Goal: Find specific page/section: Find specific page/section

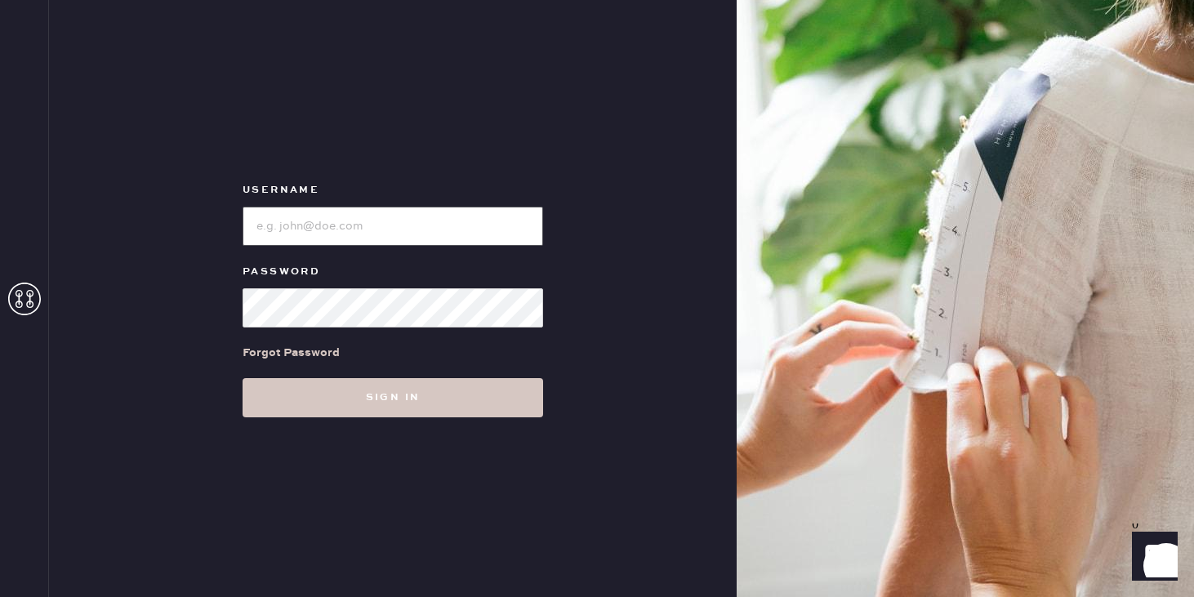
type input "reformationpaloalto"
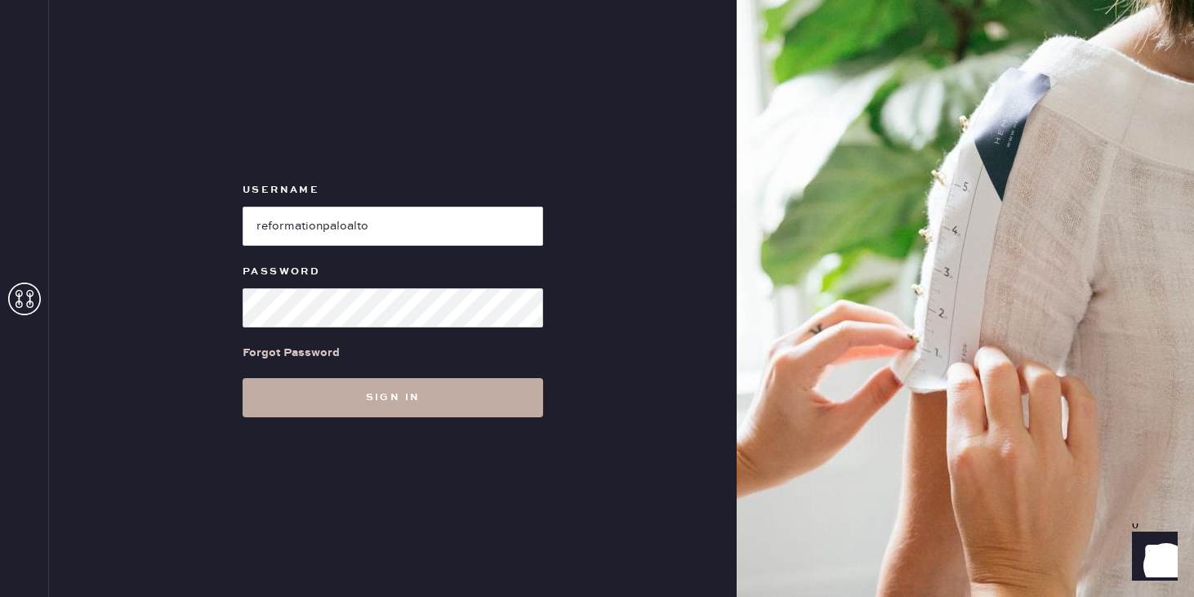
click at [413, 402] on button "Sign in" at bounding box center [393, 397] width 300 height 39
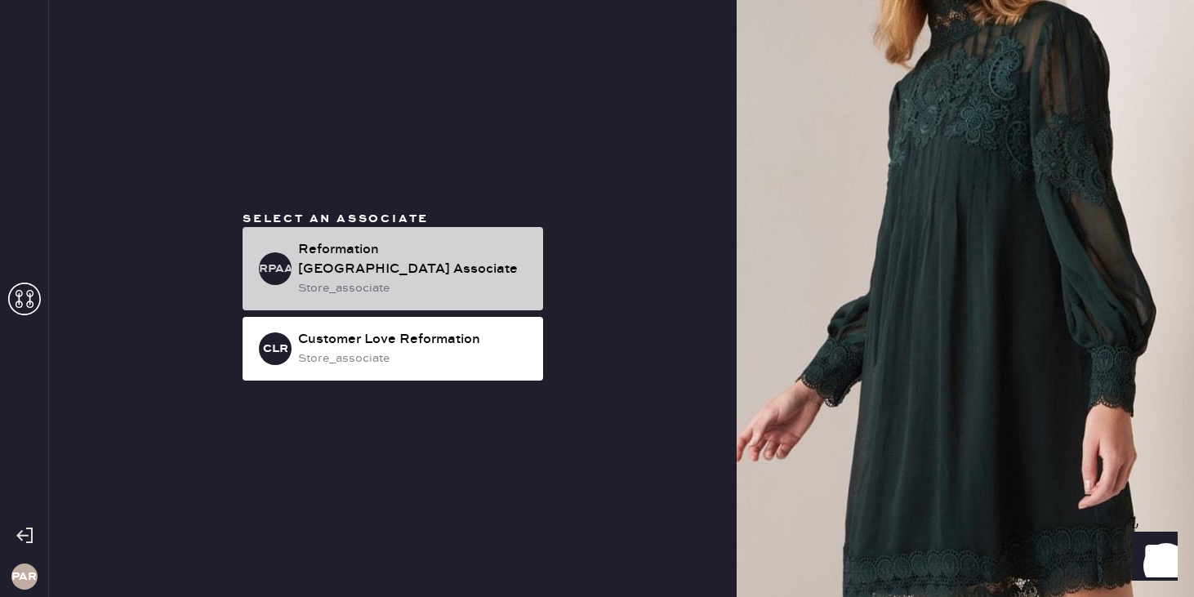
click at [452, 279] on div "store_associate" at bounding box center [414, 288] width 232 height 18
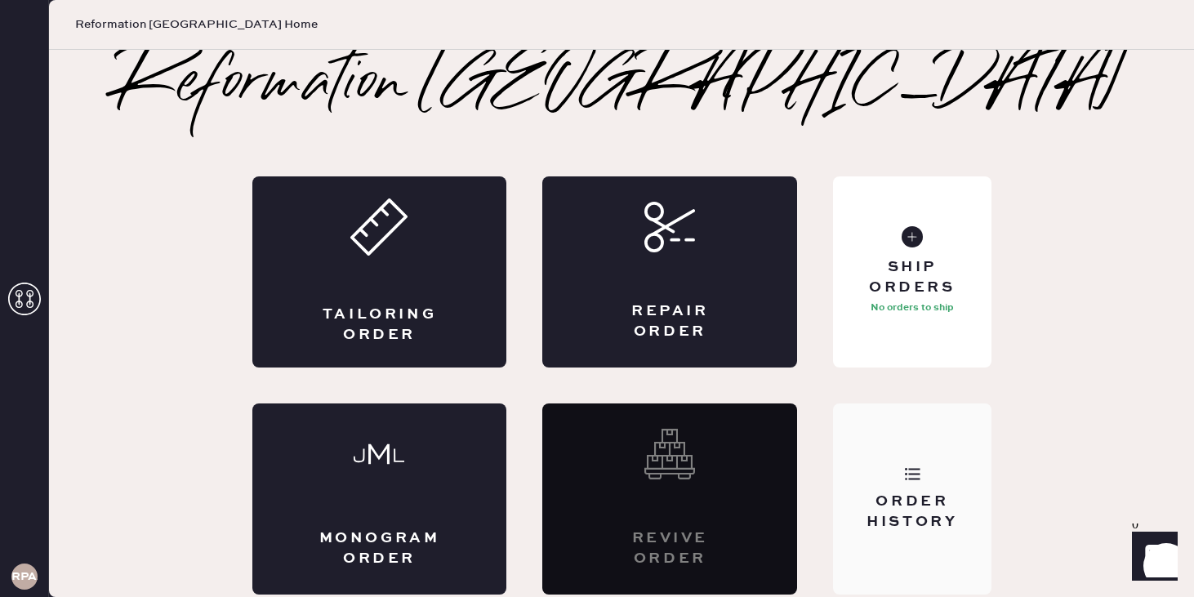
click at [909, 493] on div "Order History" at bounding box center [911, 512] width 131 height 41
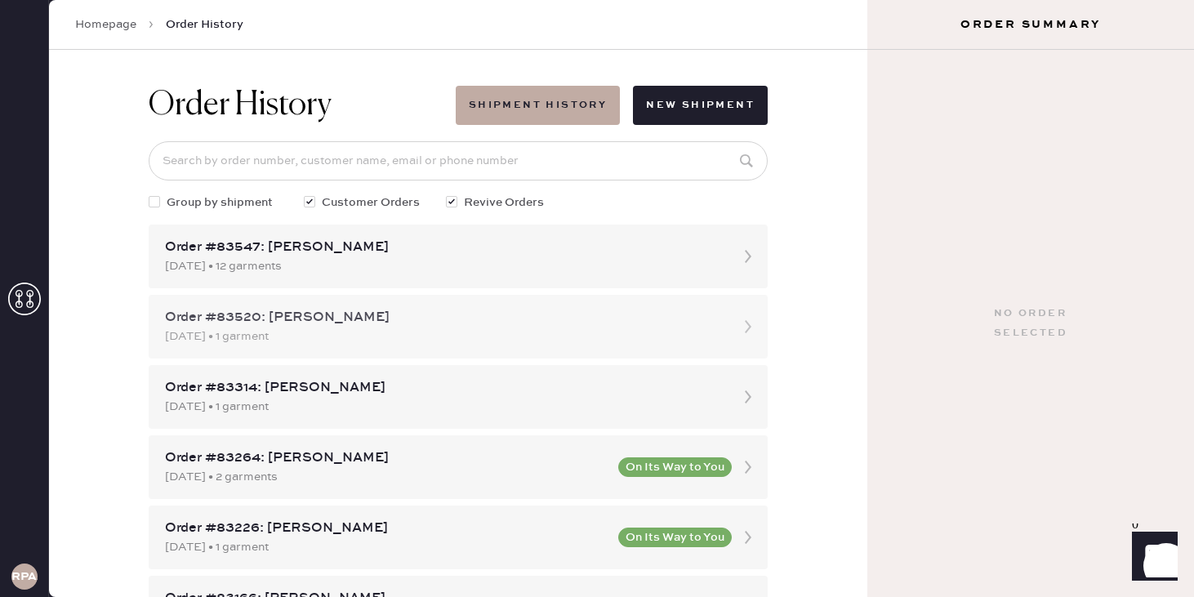
click at [486, 332] on div "[DATE] • 1 garment" at bounding box center [443, 336] width 557 height 18
